Goal: Information Seeking & Learning: Find specific page/section

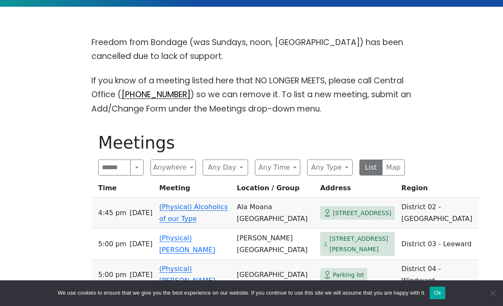
scroll to position [235, 0]
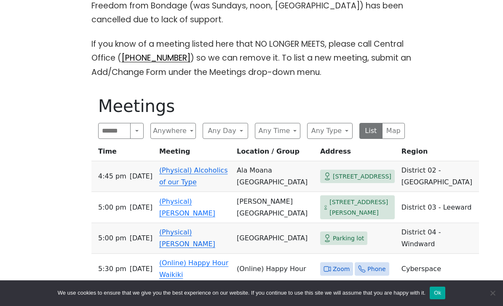
click at [268, 155] on th "Location / Group" at bounding box center [274, 154] width 83 height 16
click at [175, 124] on button "Anywhere" at bounding box center [172, 131] width 45 height 16
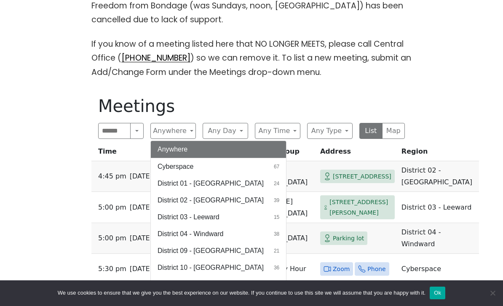
click at [226, 271] on button "District 10 - Waikiki 36" at bounding box center [218, 267] width 135 height 17
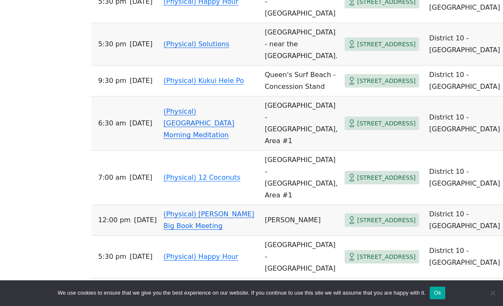
scroll to position [1244, 0]
click at [206, 108] on link "(Physical) Waikiki Beach Morning Meditation" at bounding box center [198, 124] width 71 height 32
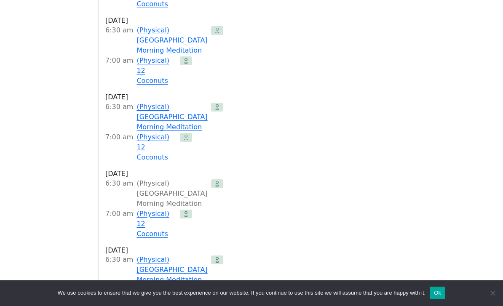
scroll to position [939, 0]
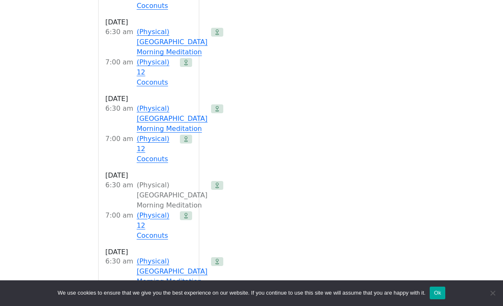
click at [173, 180] on div "(Physical) Waikiki Beach Morning Meditation" at bounding box center [171, 195] width 71 height 30
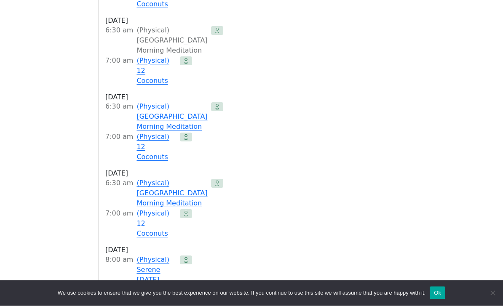
scroll to position [1098, 0]
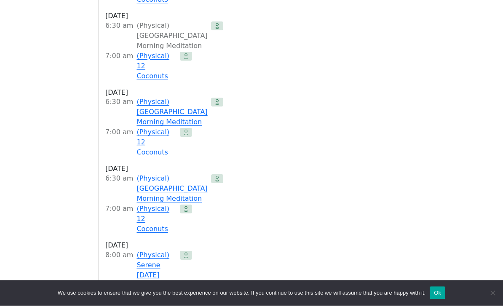
click at [157, 204] on link "(Physical) 12 Coconuts" at bounding box center [156, 219] width 40 height 30
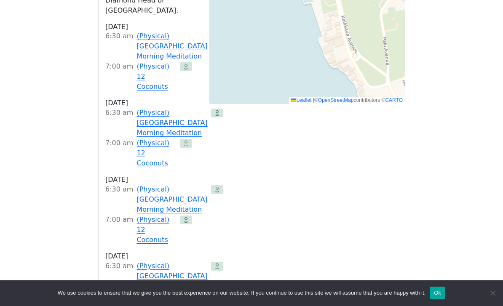
scroll to position [689, 0]
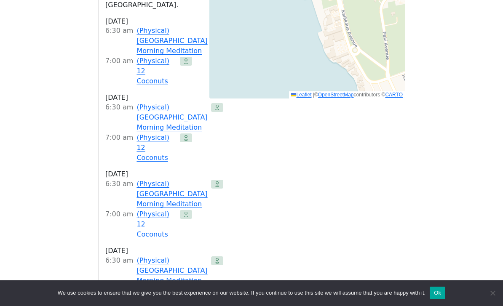
click at [158, 209] on link "(Physical) 12 Coconuts" at bounding box center [156, 224] width 40 height 30
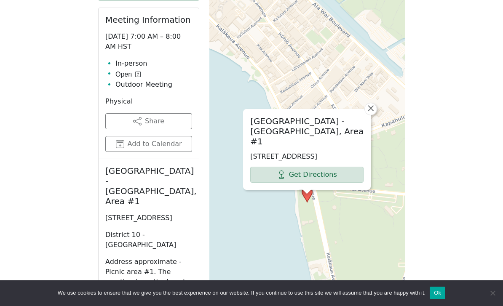
scroll to position [387, 0]
click at [176, 147] on button "Add to Calendar" at bounding box center [148, 144] width 87 height 16
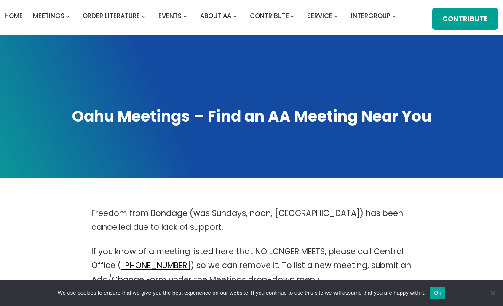
scroll to position [25, 0]
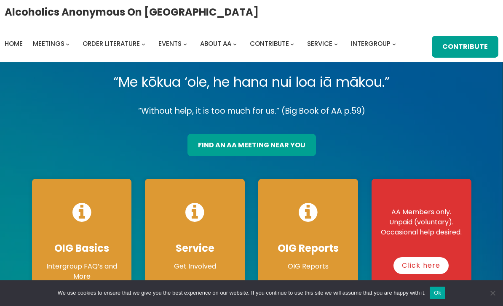
click at [254, 153] on link "find an aa meeting near you" at bounding box center [251, 145] width 128 height 22
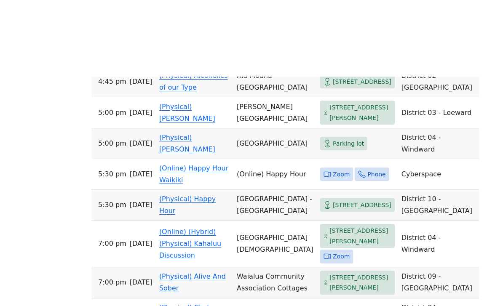
scroll to position [257, 0]
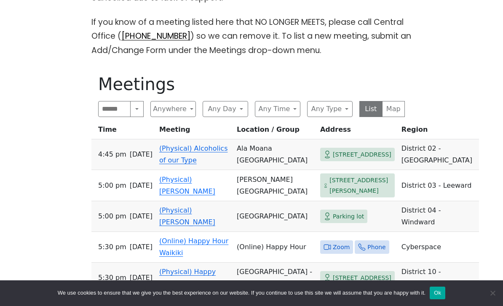
click at [185, 107] on button "Anywhere" at bounding box center [172, 109] width 45 height 16
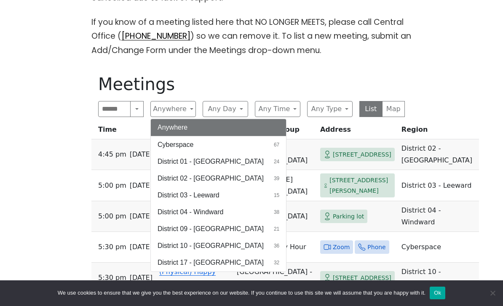
click at [237, 110] on button "Any Day" at bounding box center [225, 109] width 45 height 16
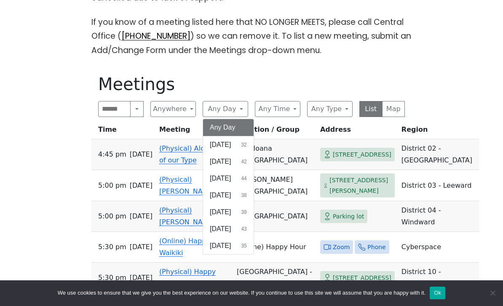
click at [241, 211] on button "Thursday 39" at bounding box center [228, 212] width 51 height 17
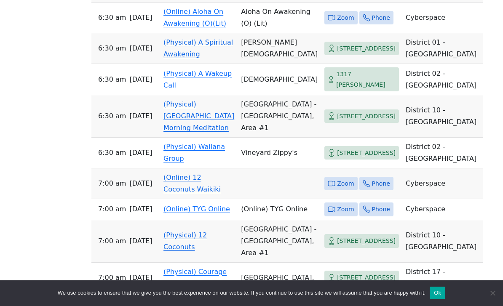
scroll to position [426, 0]
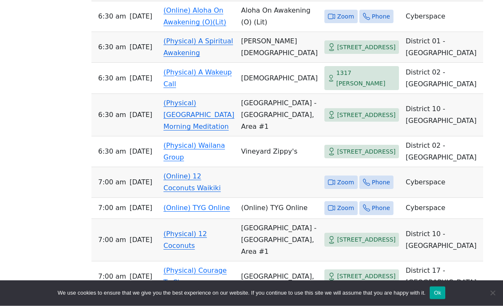
click at [201, 131] on link "(Physical) Waikiki Beach Morning Meditation" at bounding box center [198, 115] width 71 height 32
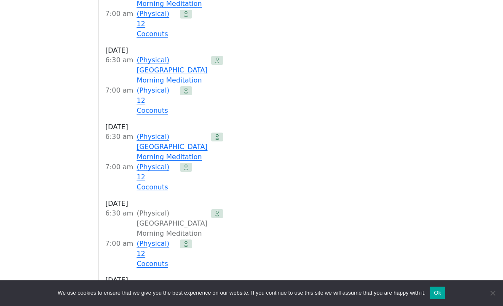
scroll to position [453, 0]
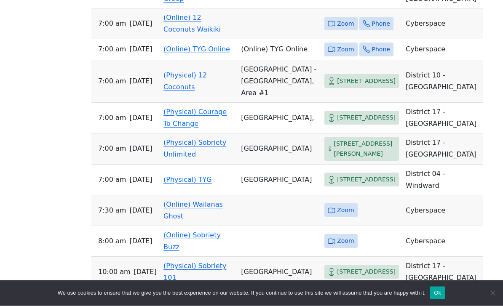
scroll to position [634, 0]
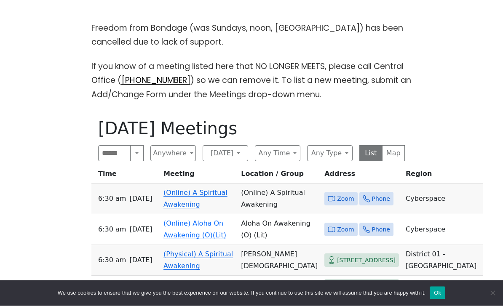
click at [180, 155] on button "Anywhere" at bounding box center [172, 154] width 45 height 16
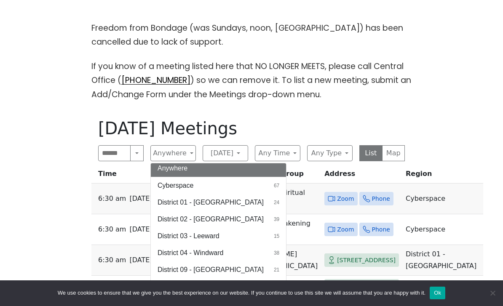
scroll to position [3, 0]
click at [304, 99] on p "If you know of a meeting listed here that NO LONGER MEETS, please call Central …" at bounding box center [251, 80] width 320 height 42
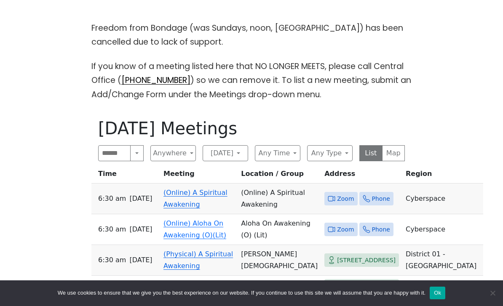
click at [229, 155] on button "Thursday" at bounding box center [225, 153] width 45 height 16
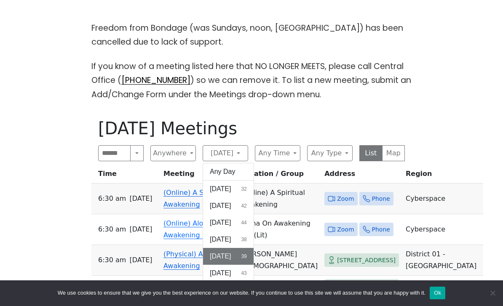
click at [246, 237] on span "38" at bounding box center [243, 240] width 5 height 8
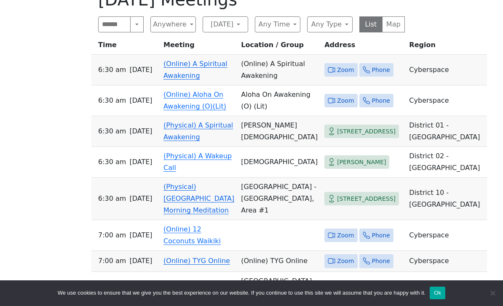
scroll to position [341, 0]
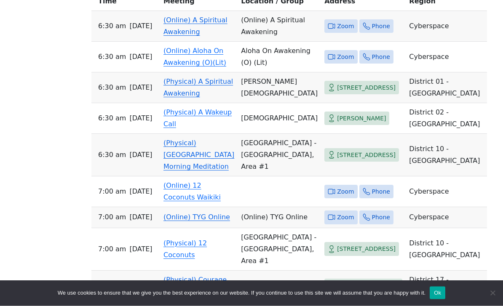
click at [223, 98] on link "(Physical) A Spiritual Awakening" at bounding box center [197, 88] width 69 height 20
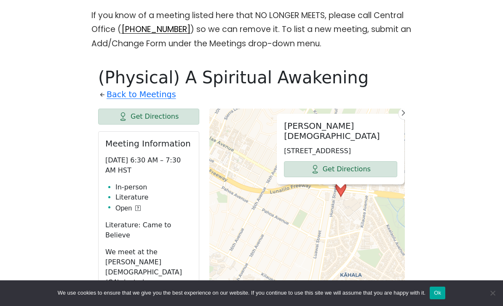
scroll to position [413, 0]
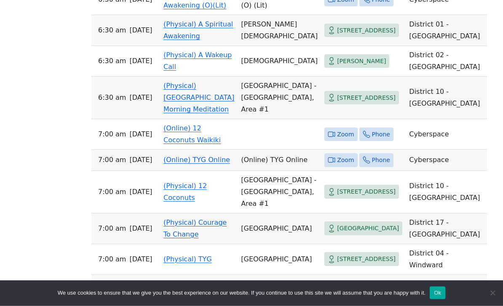
scroll to position [443, 0]
click at [199, 113] on link "(Physical) Waikiki Beach Morning Meditation" at bounding box center [198, 98] width 71 height 32
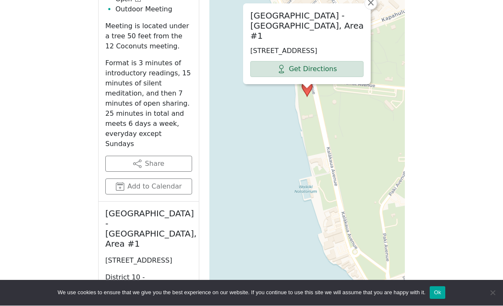
scroll to position [514, 0]
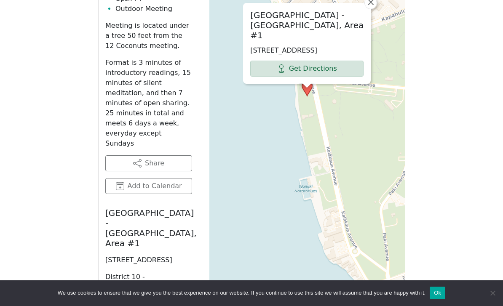
click at [325, 68] on link "Get Directions" at bounding box center [306, 69] width 113 height 16
